Goal: Task Accomplishment & Management: Use online tool/utility

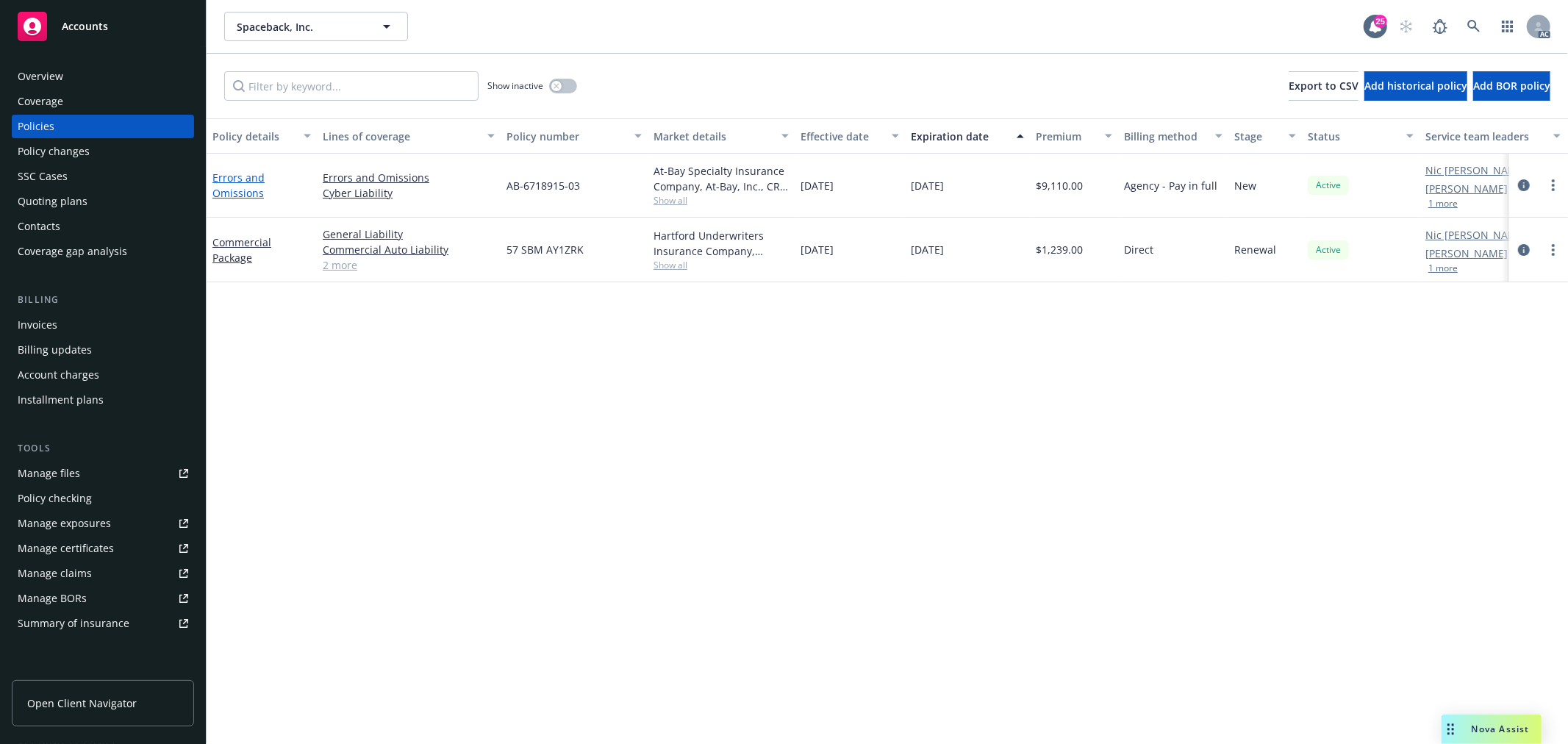
click at [252, 177] on link "Errors and Omissions" at bounding box center [239, 185] width 52 height 29
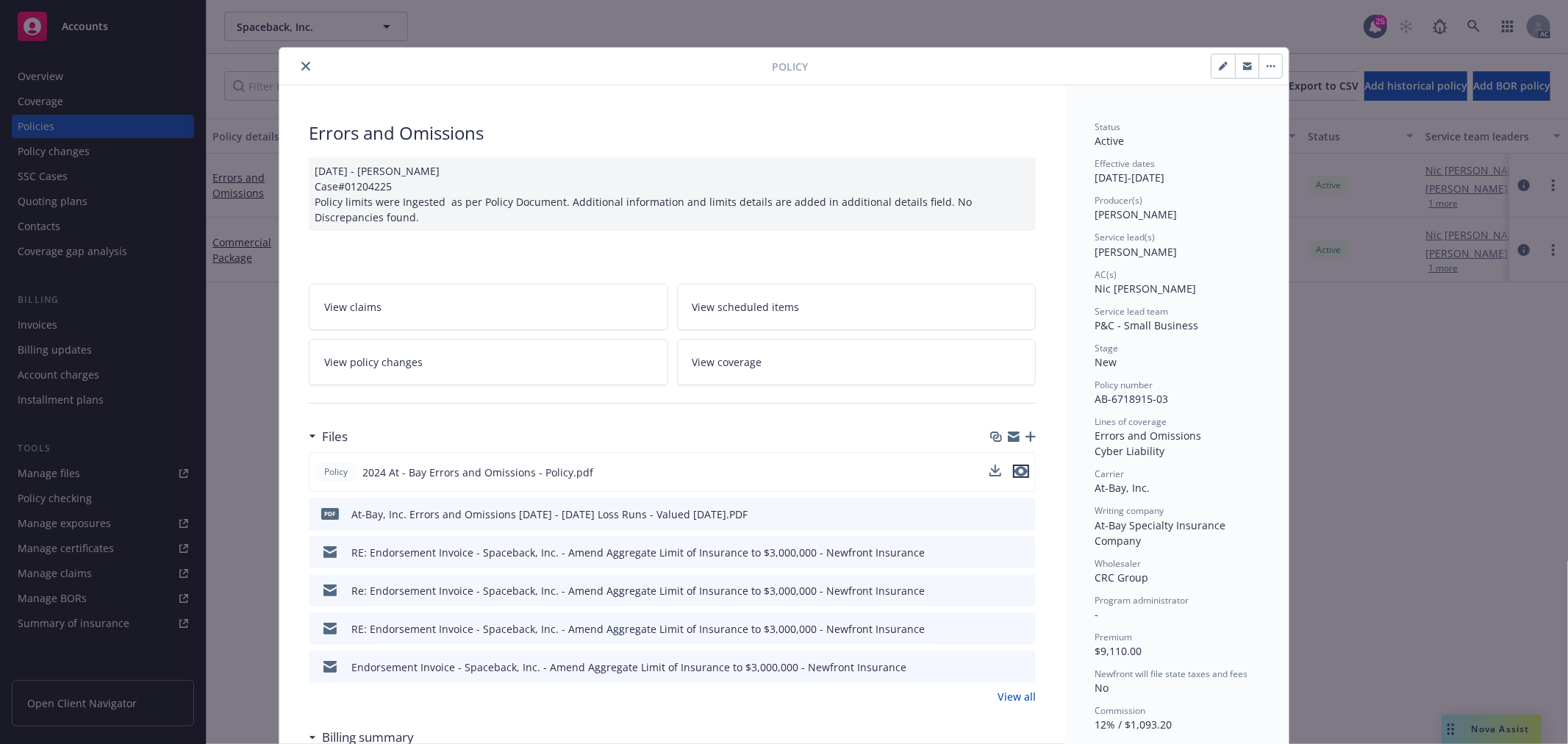
click at [1018, 469] on icon "preview file" at bounding box center [1021, 471] width 13 height 10
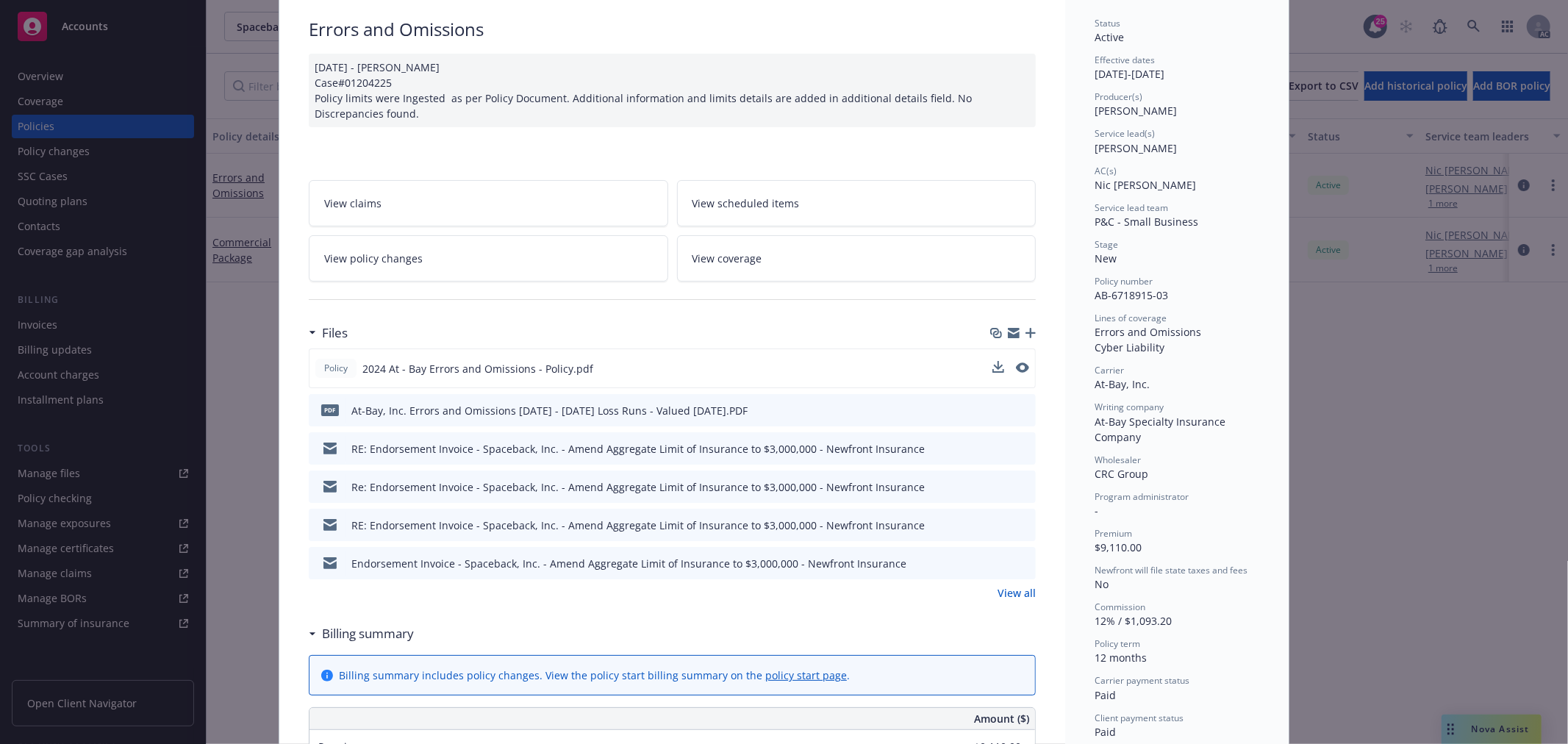
scroll to position [81, 0]
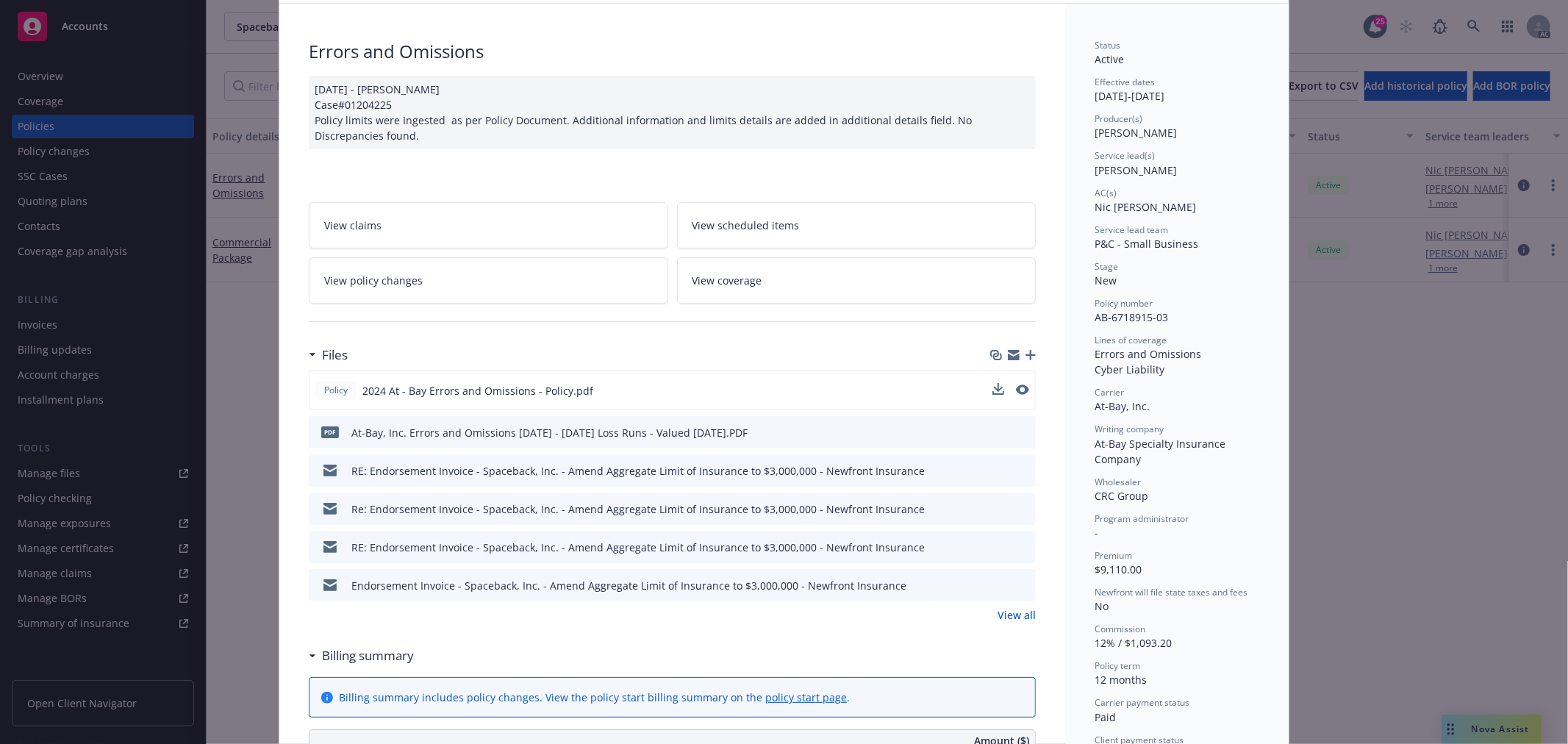
click at [376, 283] on span "View policy changes" at bounding box center [374, 281] width 98 height 15
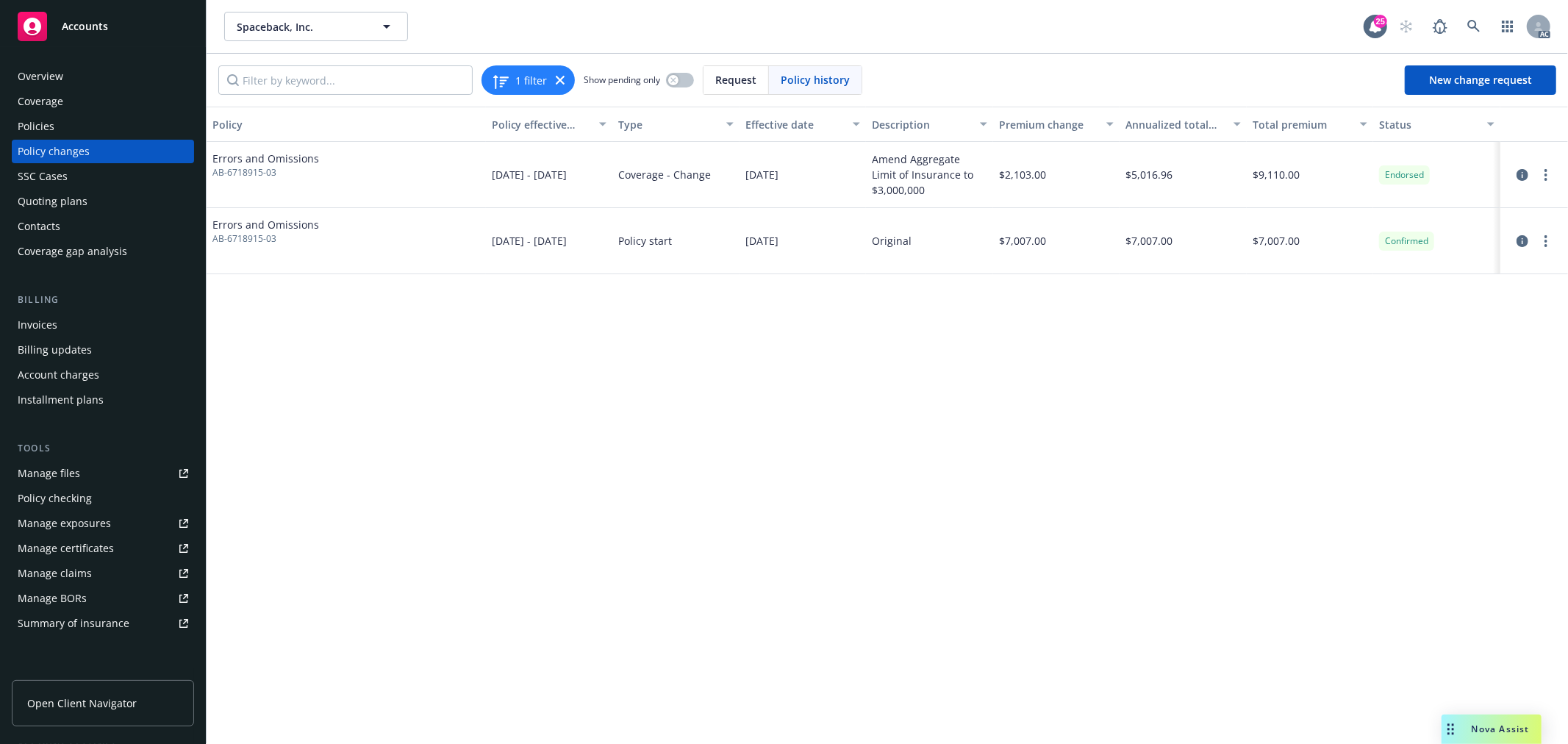
click at [267, 169] on span "AB-6718915-03" at bounding box center [265, 173] width 107 height 13
click at [1524, 179] on icon "circleInformation" at bounding box center [1522, 174] width 12 height 12
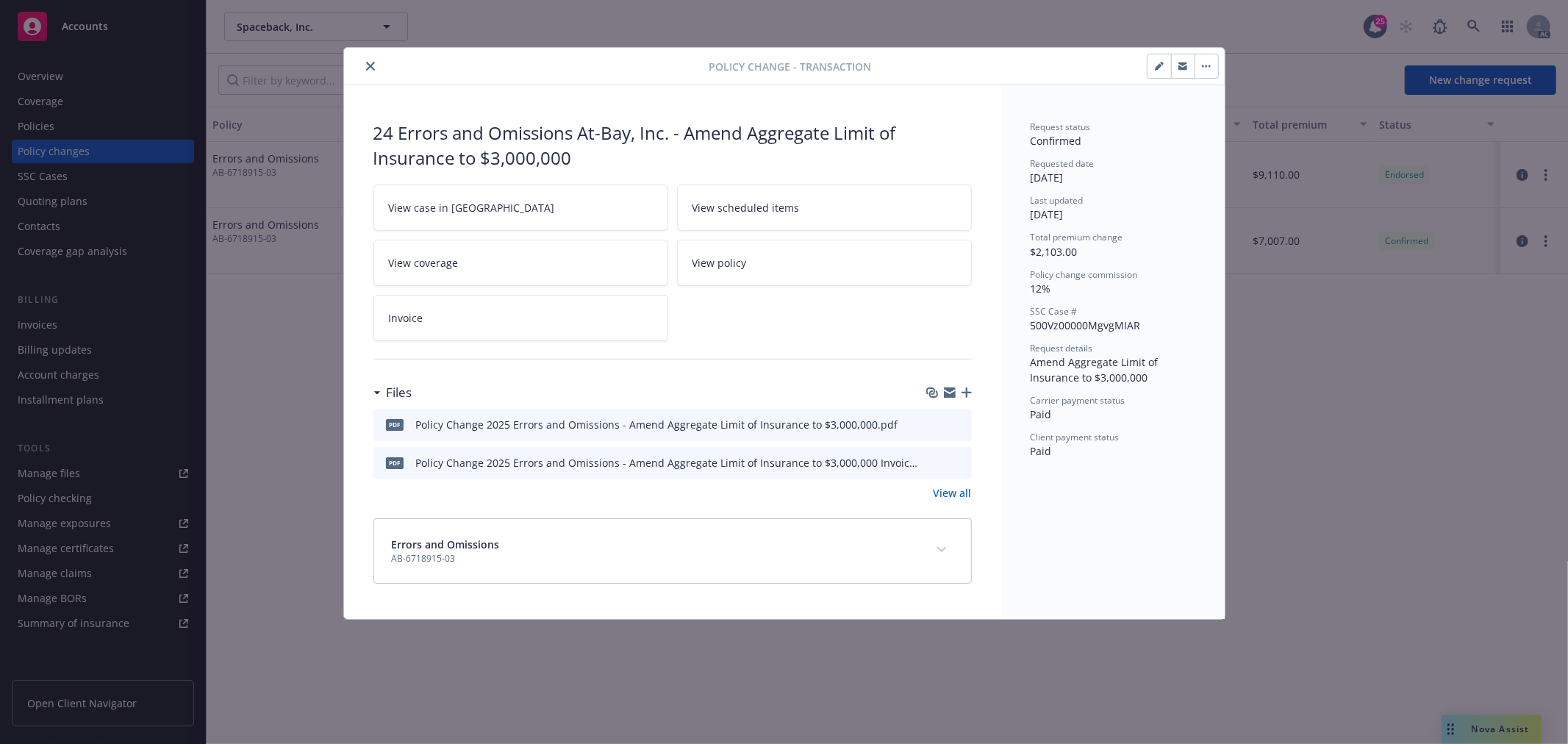
click at [960, 422] on icon "preview file" at bounding box center [957, 423] width 13 height 10
click at [375, 71] on button "close" at bounding box center [371, 66] width 18 height 18
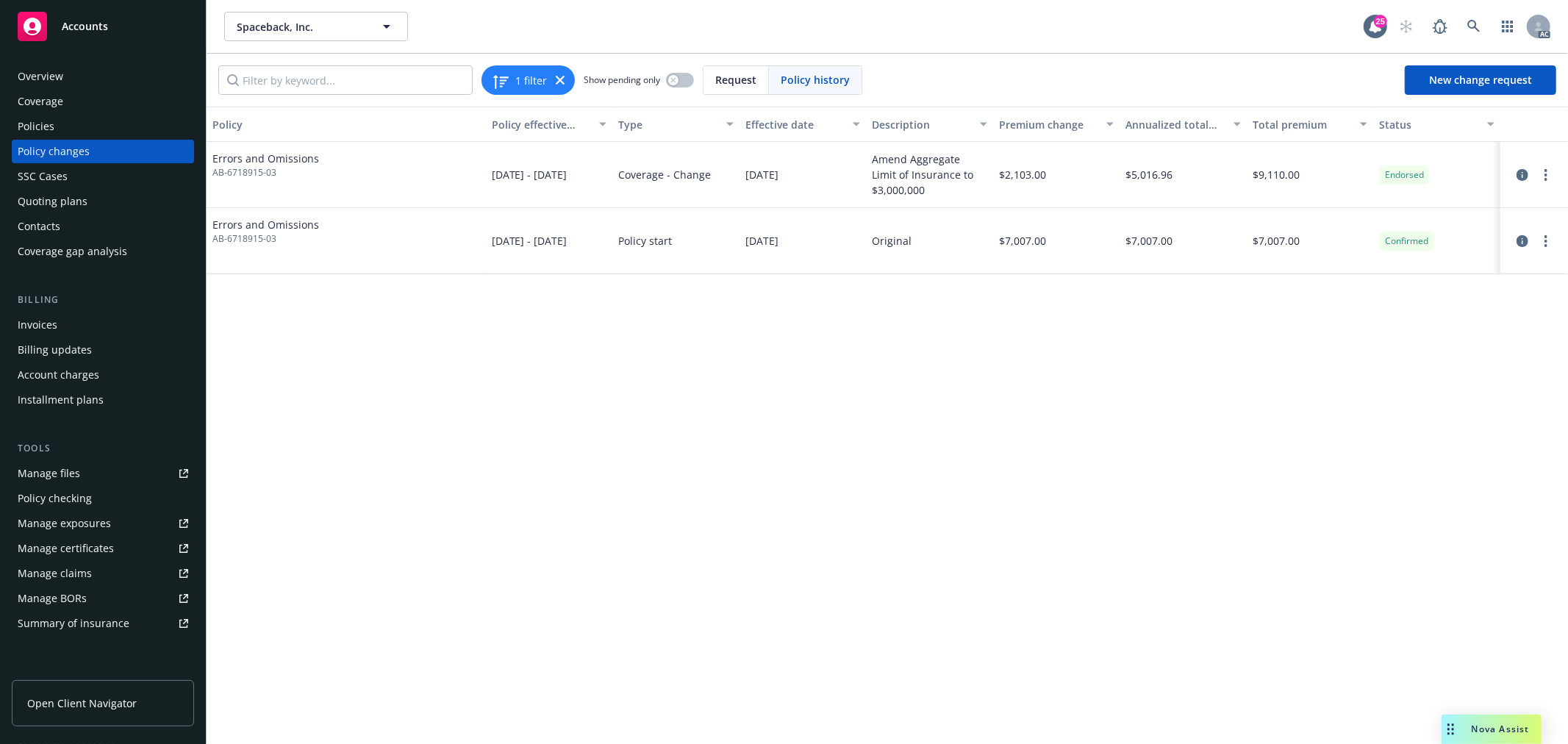
click at [60, 121] on div "Policies" at bounding box center [103, 127] width 170 height 24
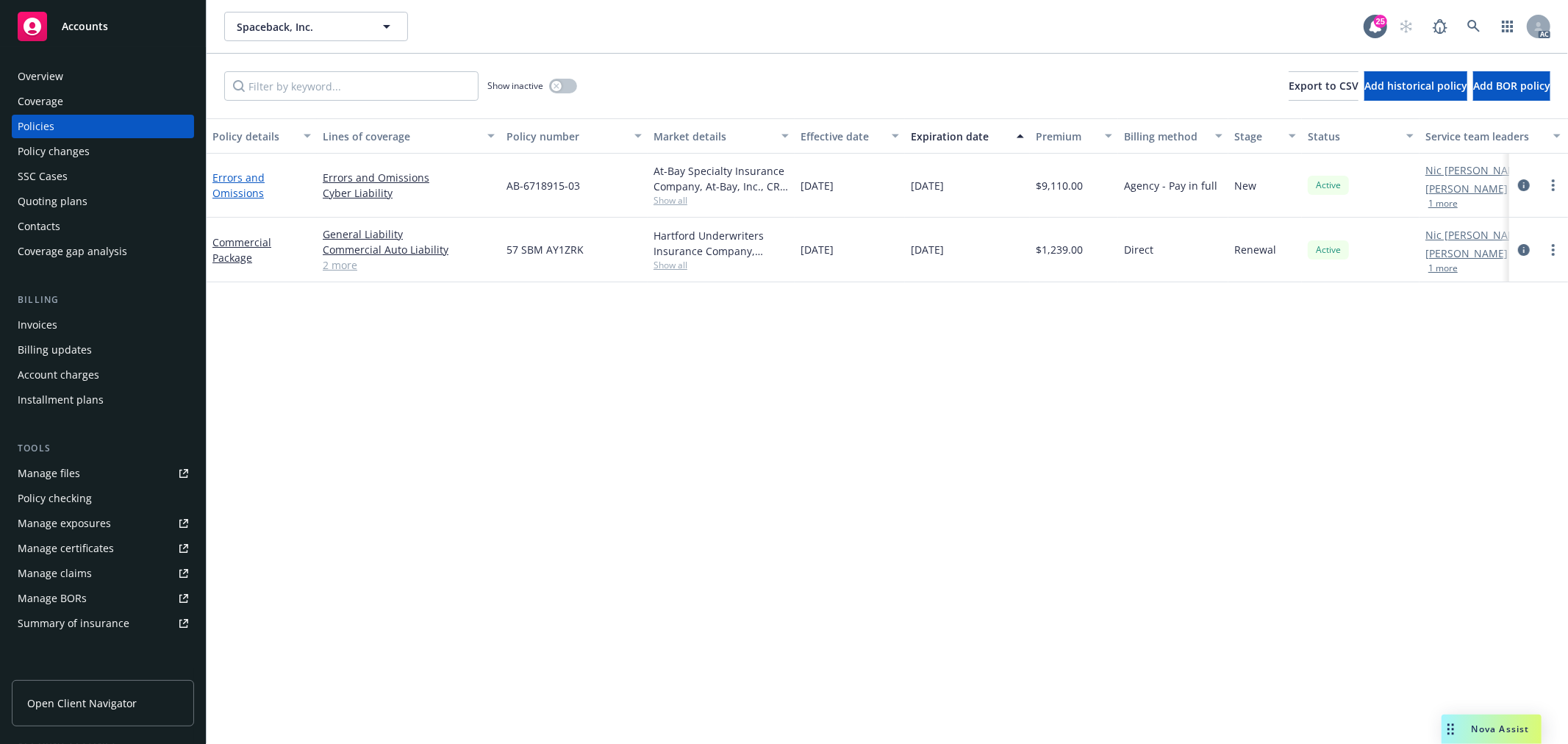
click at [252, 195] on link "Errors and Omissions" at bounding box center [239, 185] width 52 height 29
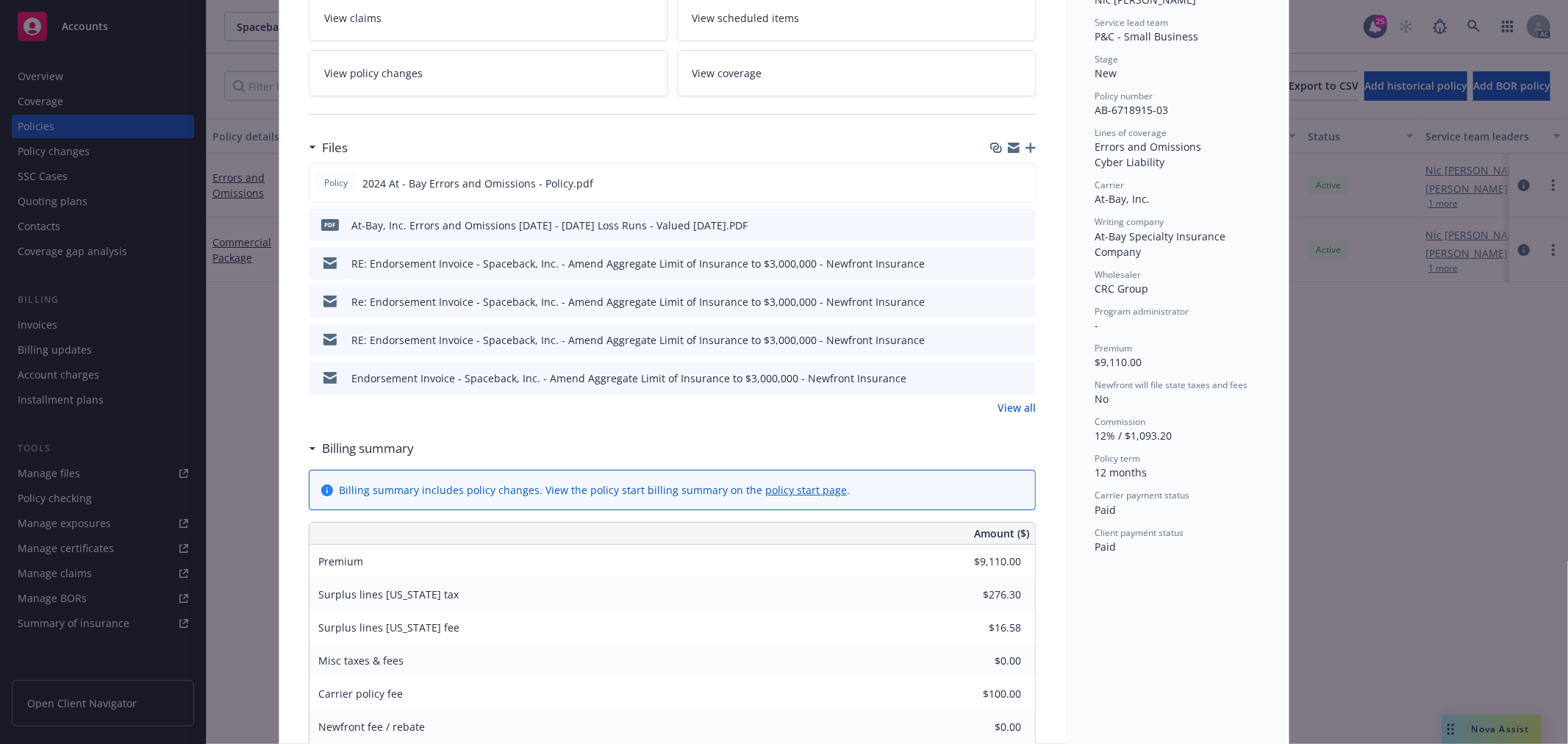
scroll to position [126, 0]
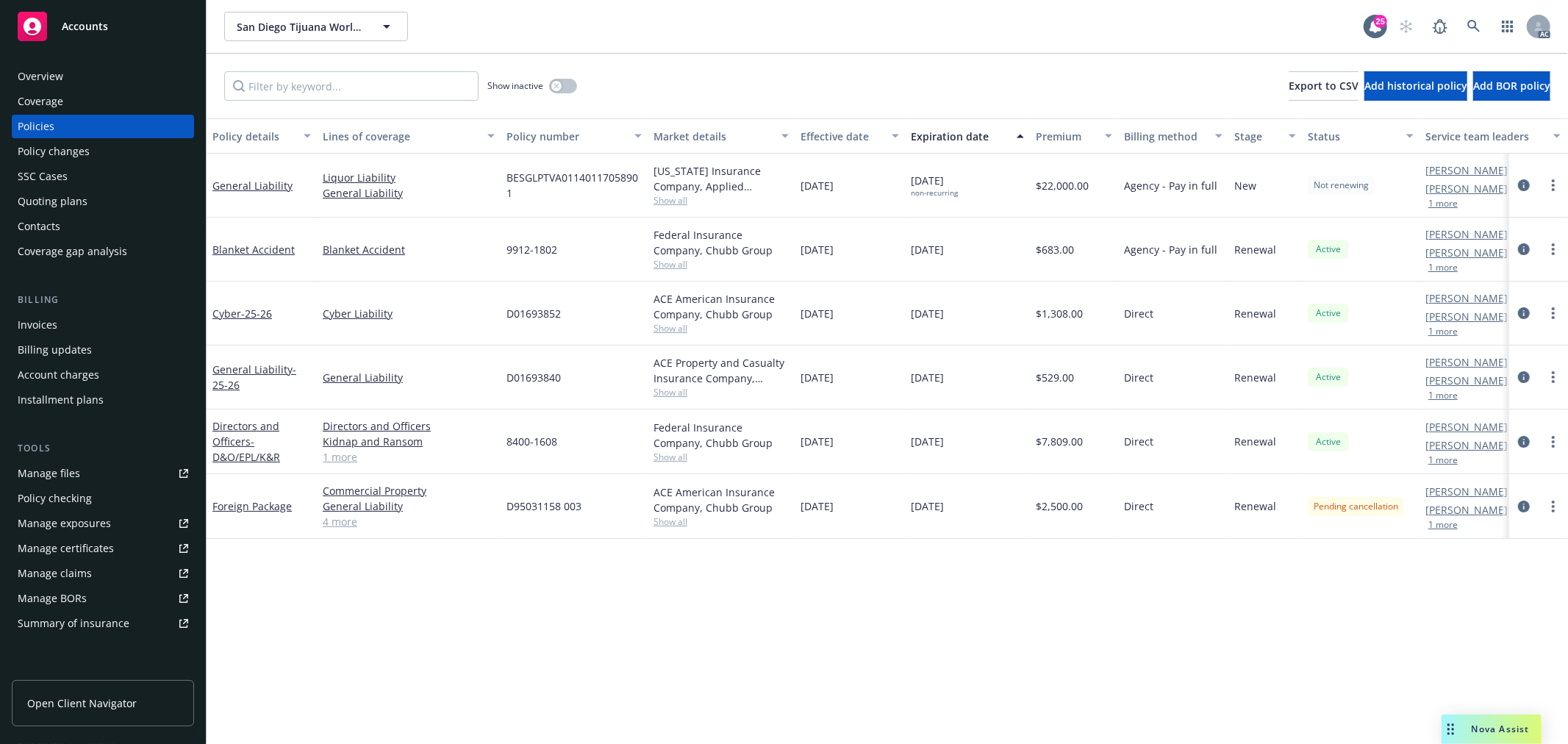
click at [74, 72] on div "Overview" at bounding box center [103, 76] width 170 height 24
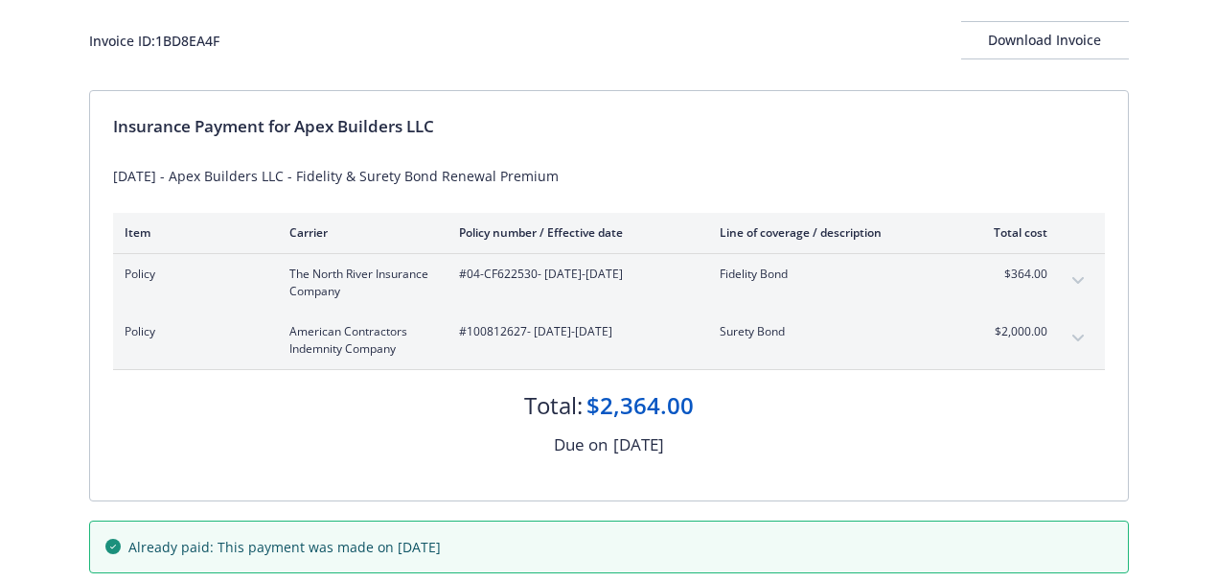
scroll to position [199, 0]
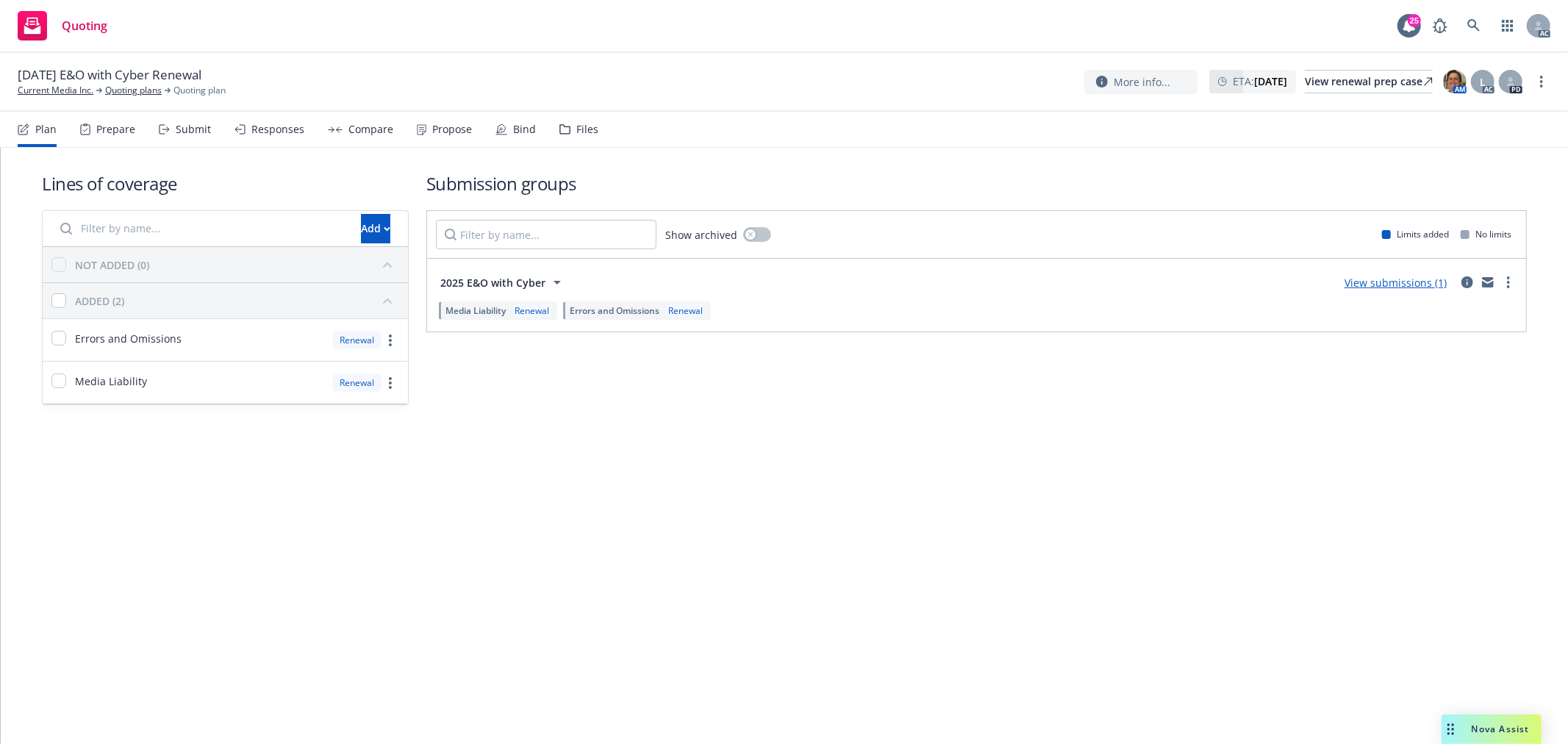
click at [275, 133] on div "Responses" at bounding box center [278, 129] width 53 height 12
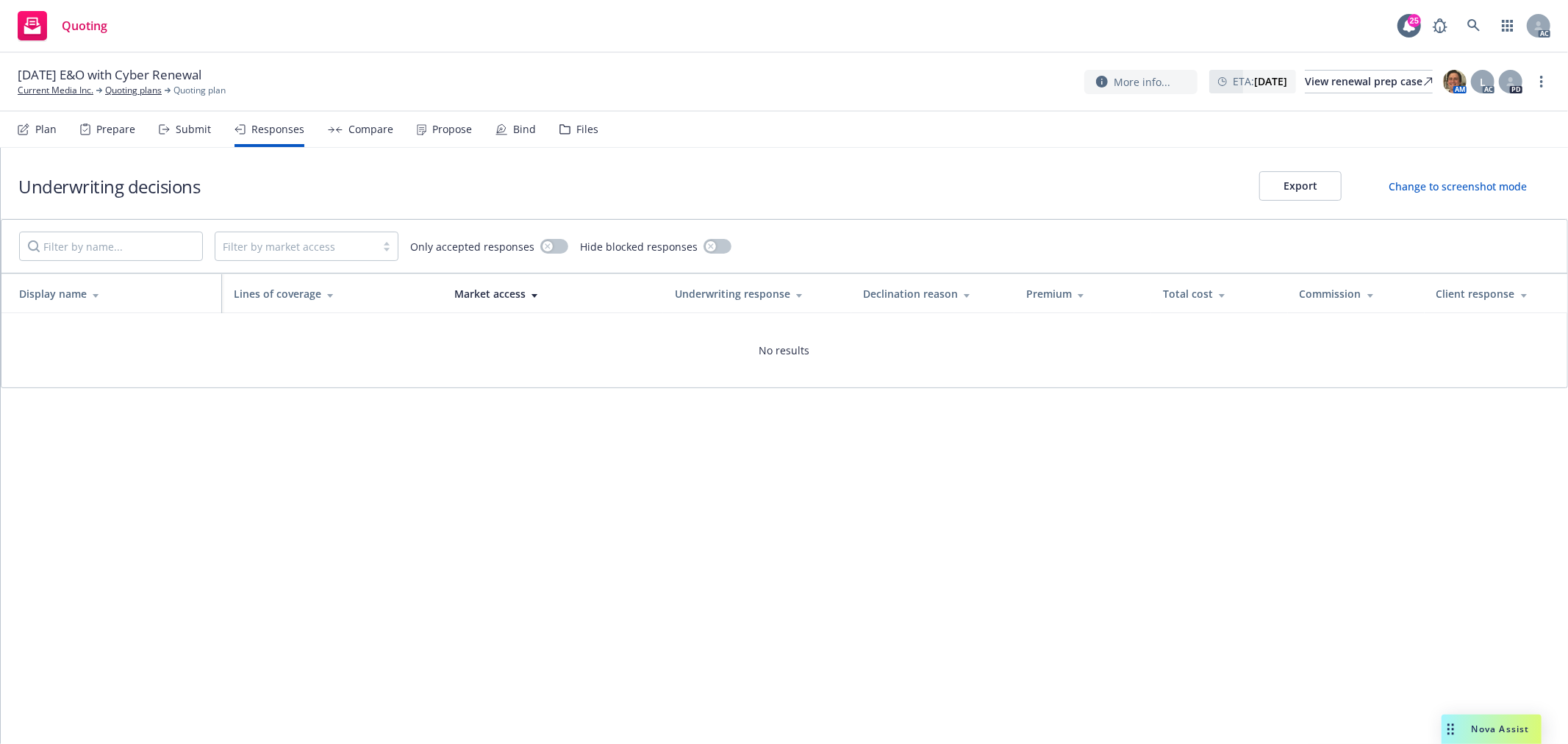
click at [193, 130] on div "Submit" at bounding box center [193, 129] width 35 height 12
